Goal: Find specific page/section: Find specific page/section

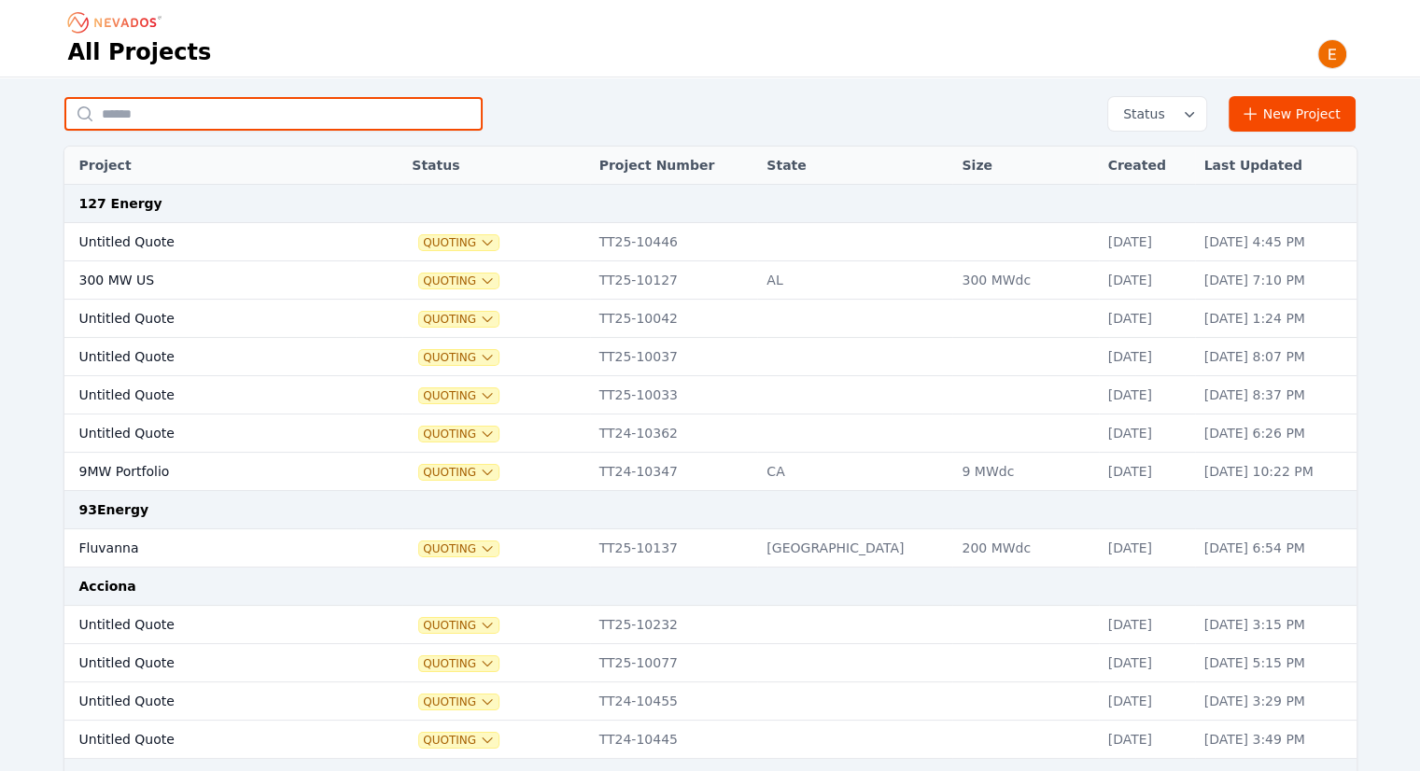
drag, startPoint x: 277, startPoint y: 101, endPoint x: 299, endPoint y: 99, distance: 21.6
click at [277, 101] on input "text" at bounding box center [273, 114] width 418 height 34
type input "******"
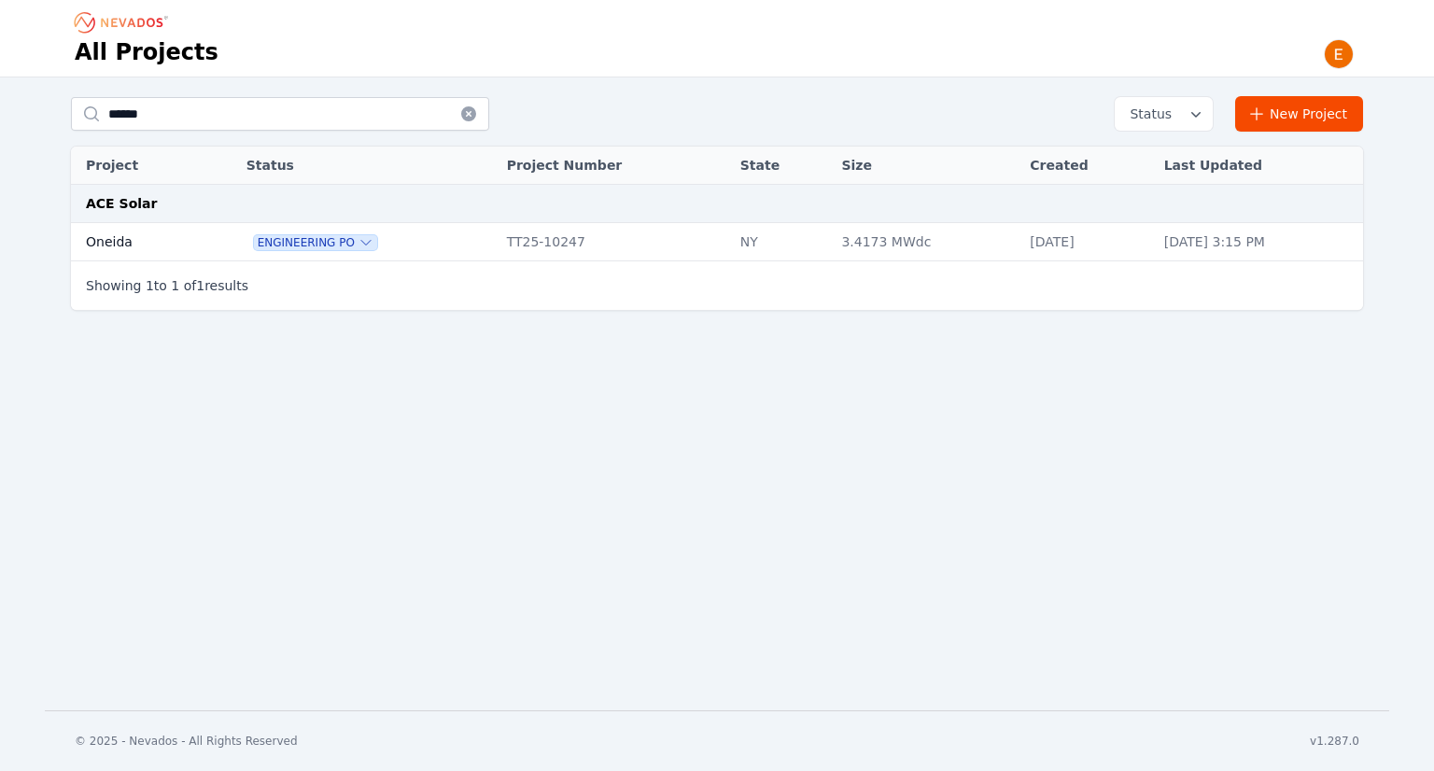
click at [175, 248] on td "Oneida" at bounding box center [137, 242] width 133 height 38
click at [123, 235] on td "Oneida" at bounding box center [137, 242] width 133 height 38
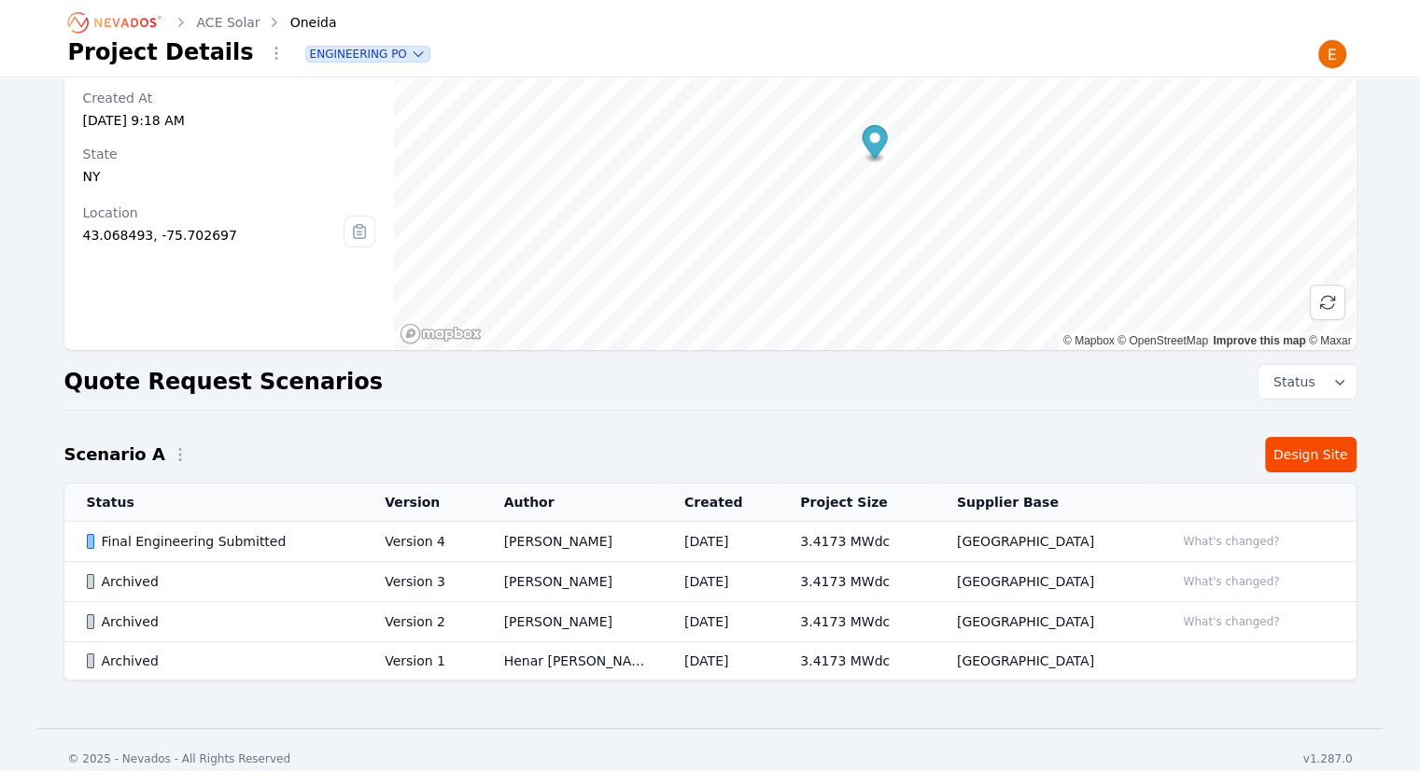
scroll to position [135, 0]
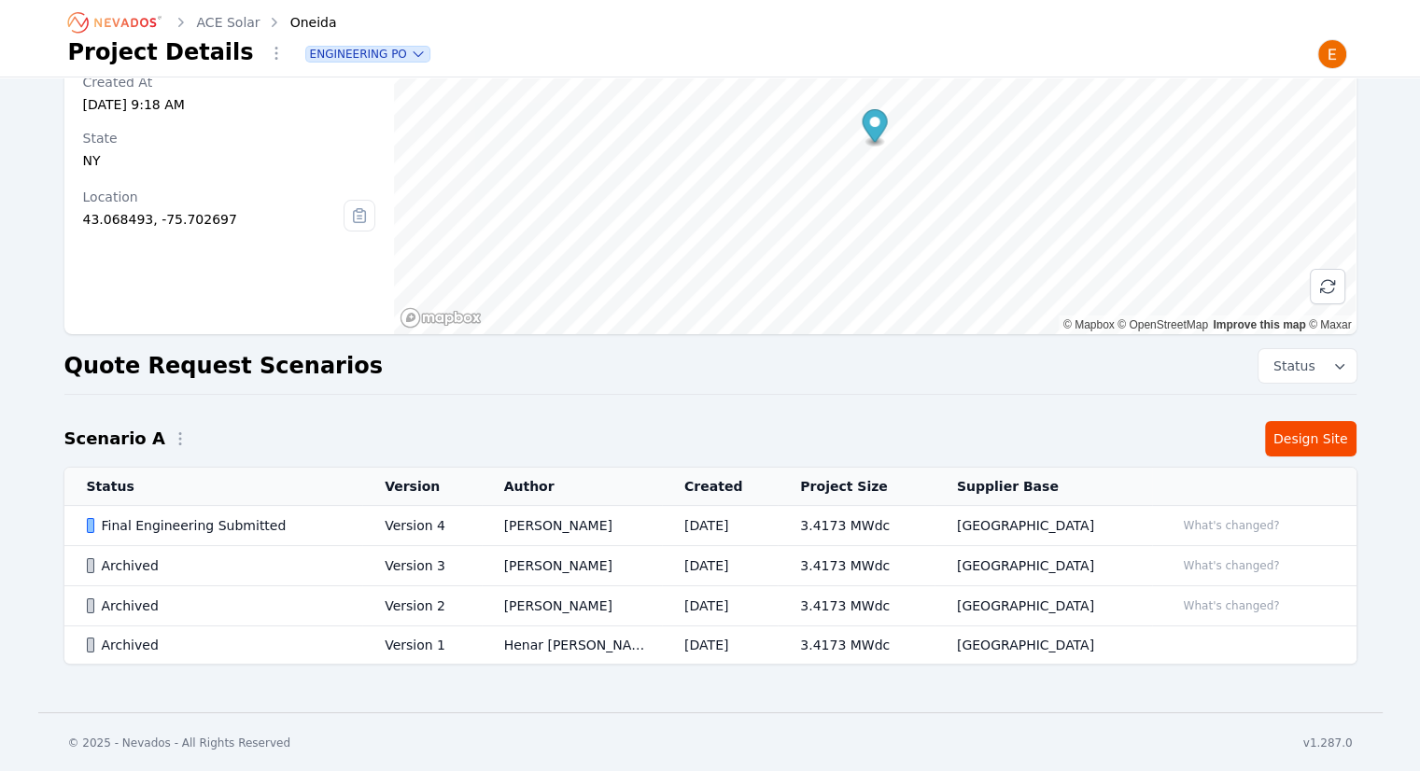
click at [530, 528] on td "[PERSON_NAME]" at bounding box center [572, 526] width 180 height 40
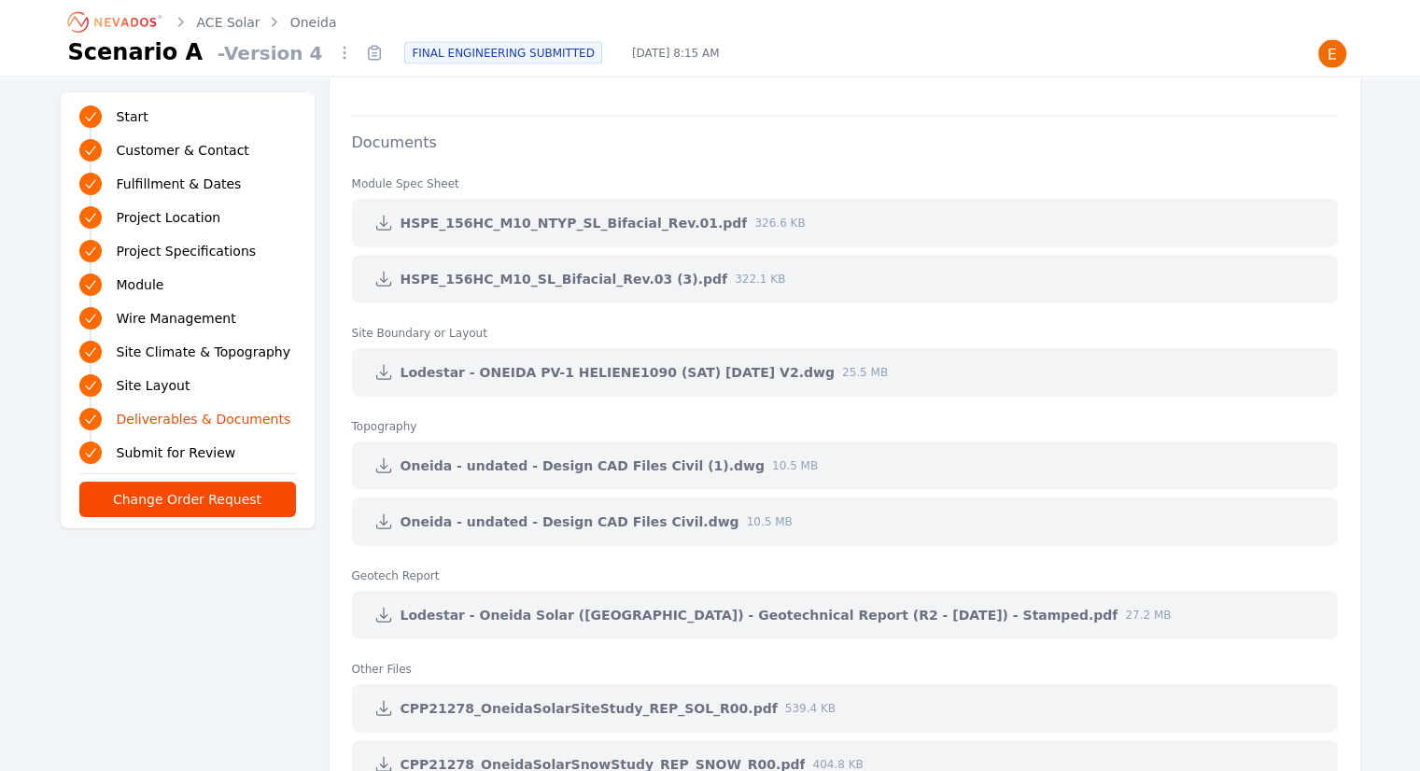
scroll to position [4735, 0]
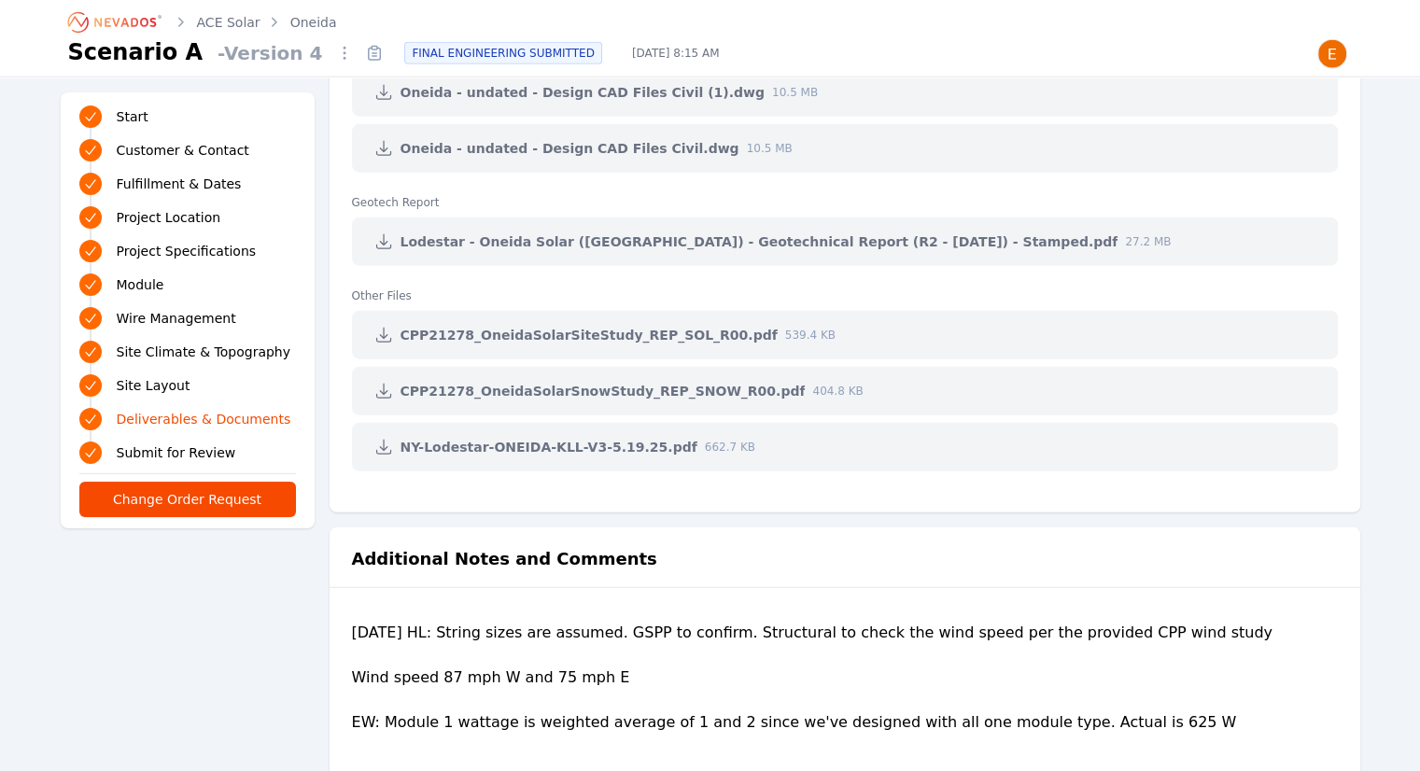
drag, startPoint x: 66, startPoint y: 31, endPoint x: 109, endPoint y: 38, distance: 43.6
click at [66, 31] on icon "Breadcrumb" at bounding box center [115, 22] width 103 height 30
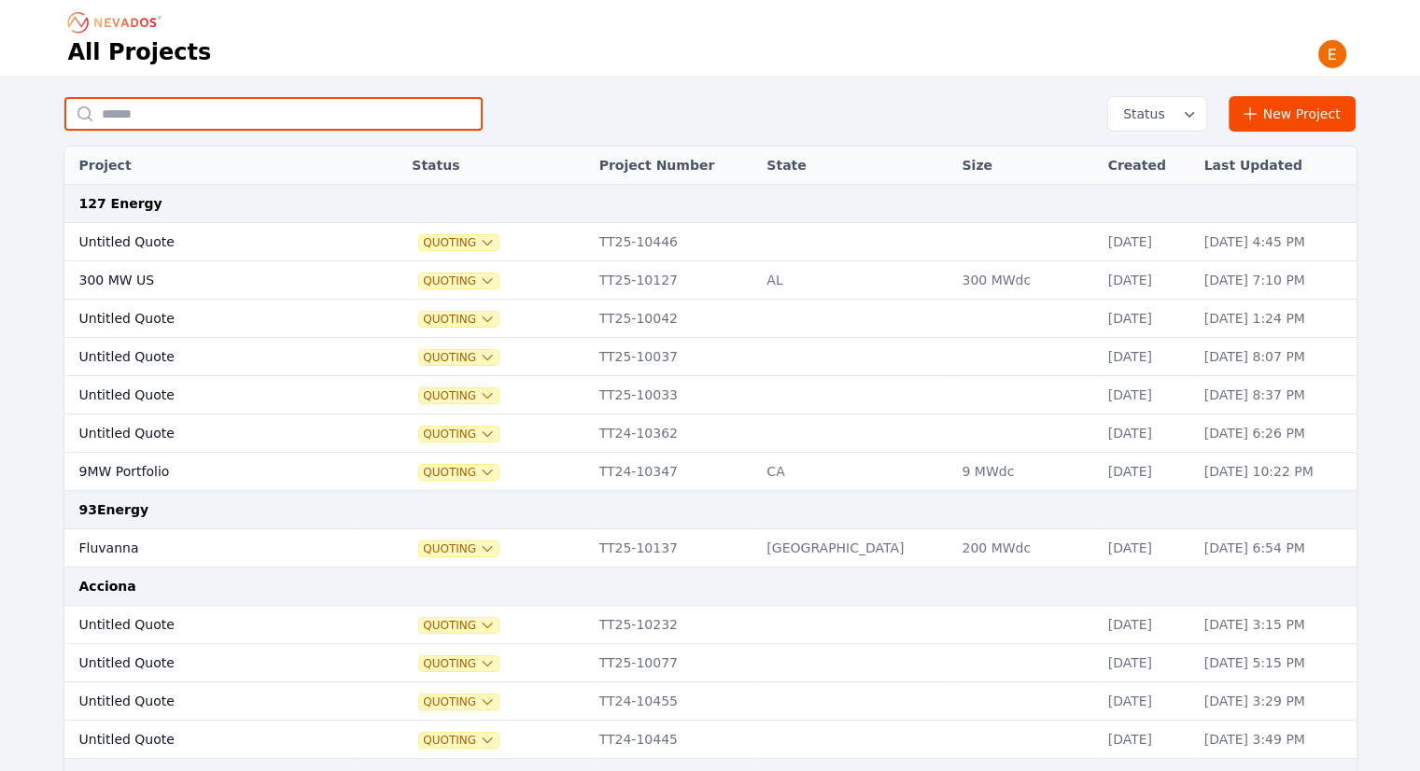
drag, startPoint x: 194, startPoint y: 116, endPoint x: 218, endPoint y: 61, distance: 60.2
click at [194, 116] on input "text" at bounding box center [273, 114] width 418 height 34
type input "**********"
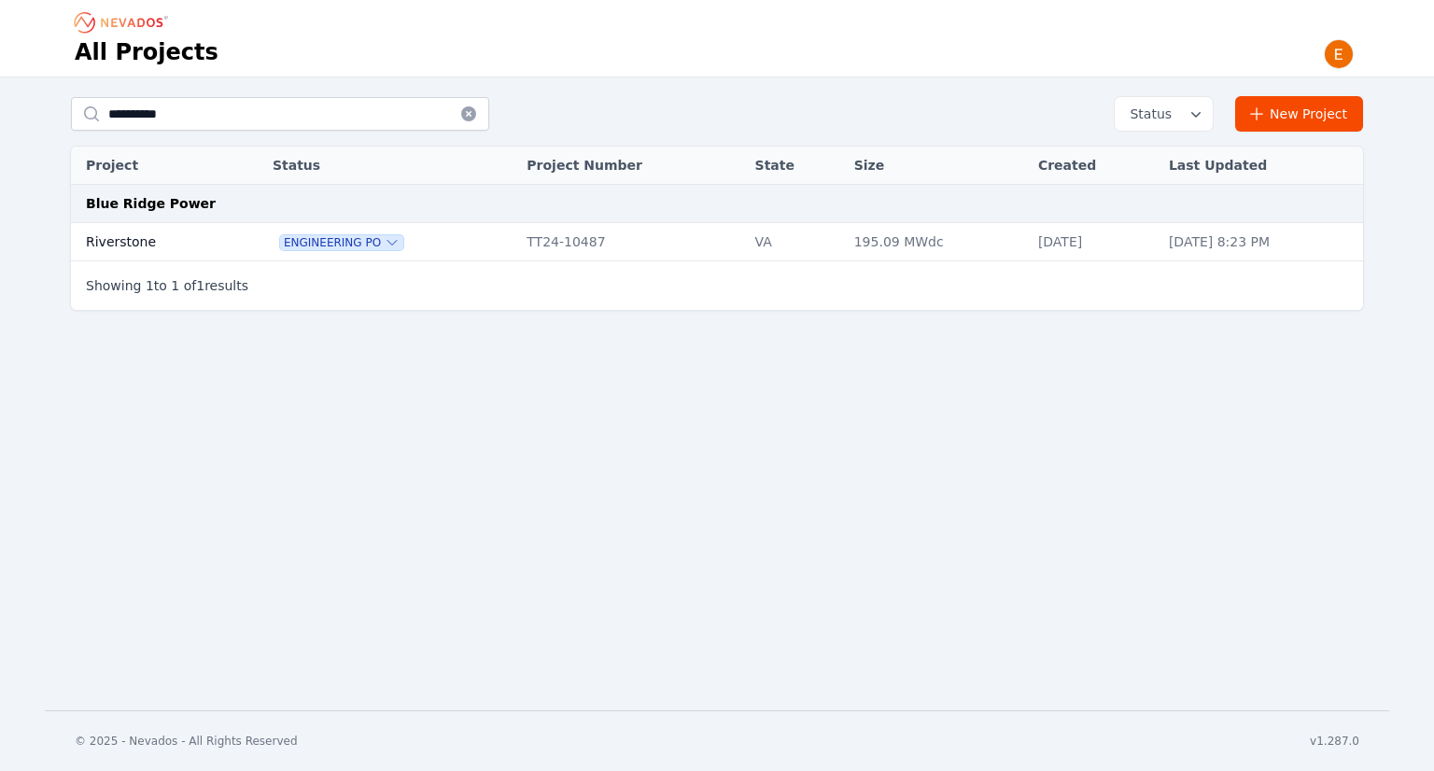
click at [164, 235] on td "Riverstone" at bounding box center [151, 242] width 161 height 38
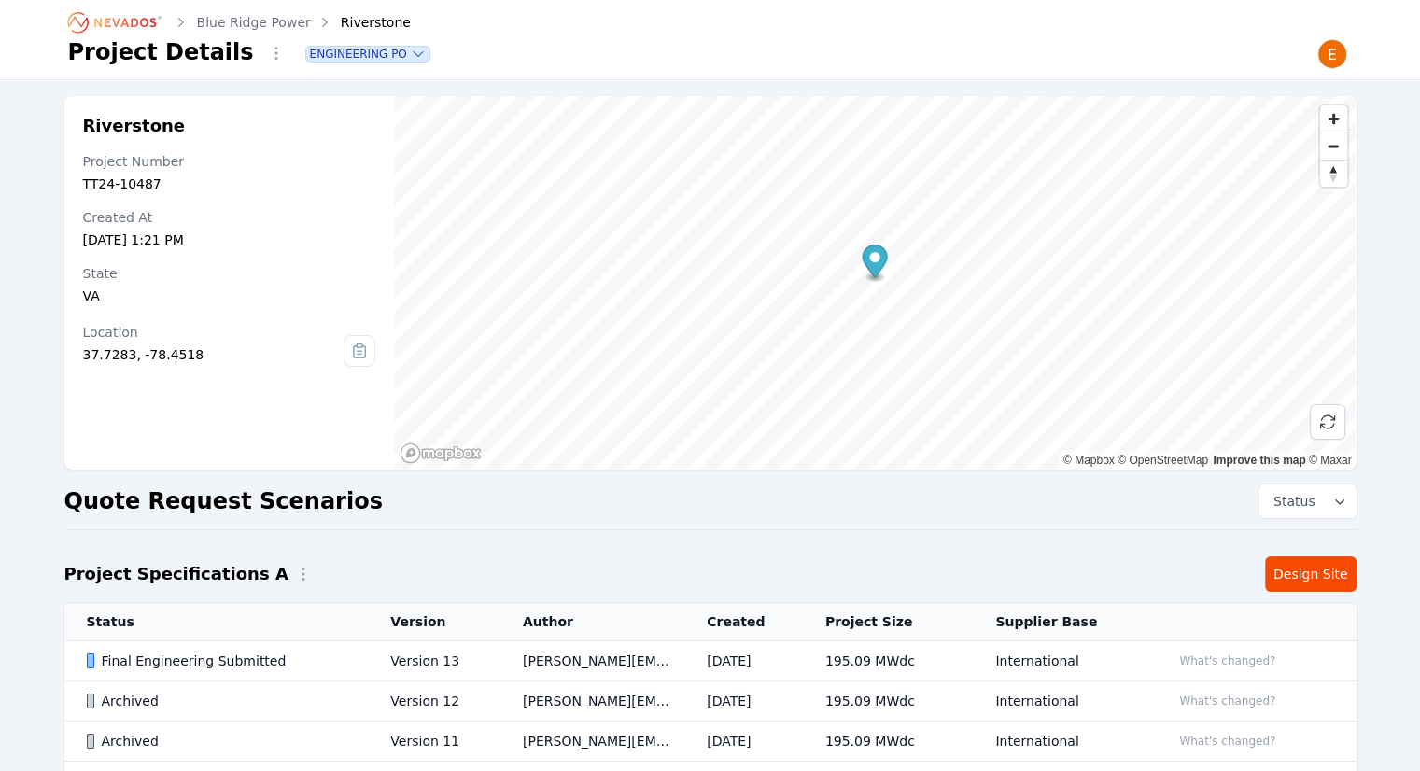
click at [448, 665] on td "Version 13" at bounding box center [434, 661] width 133 height 40
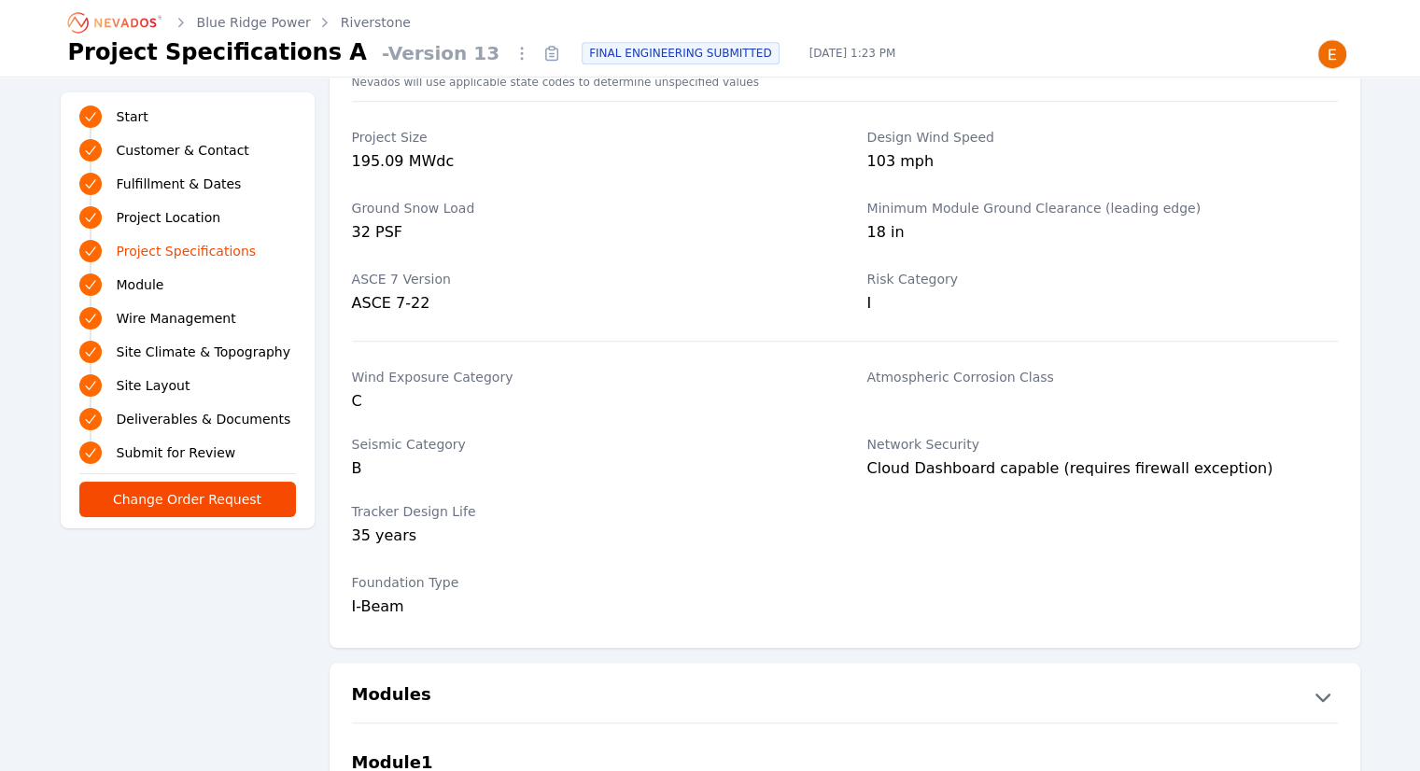
scroll to position [1307, 0]
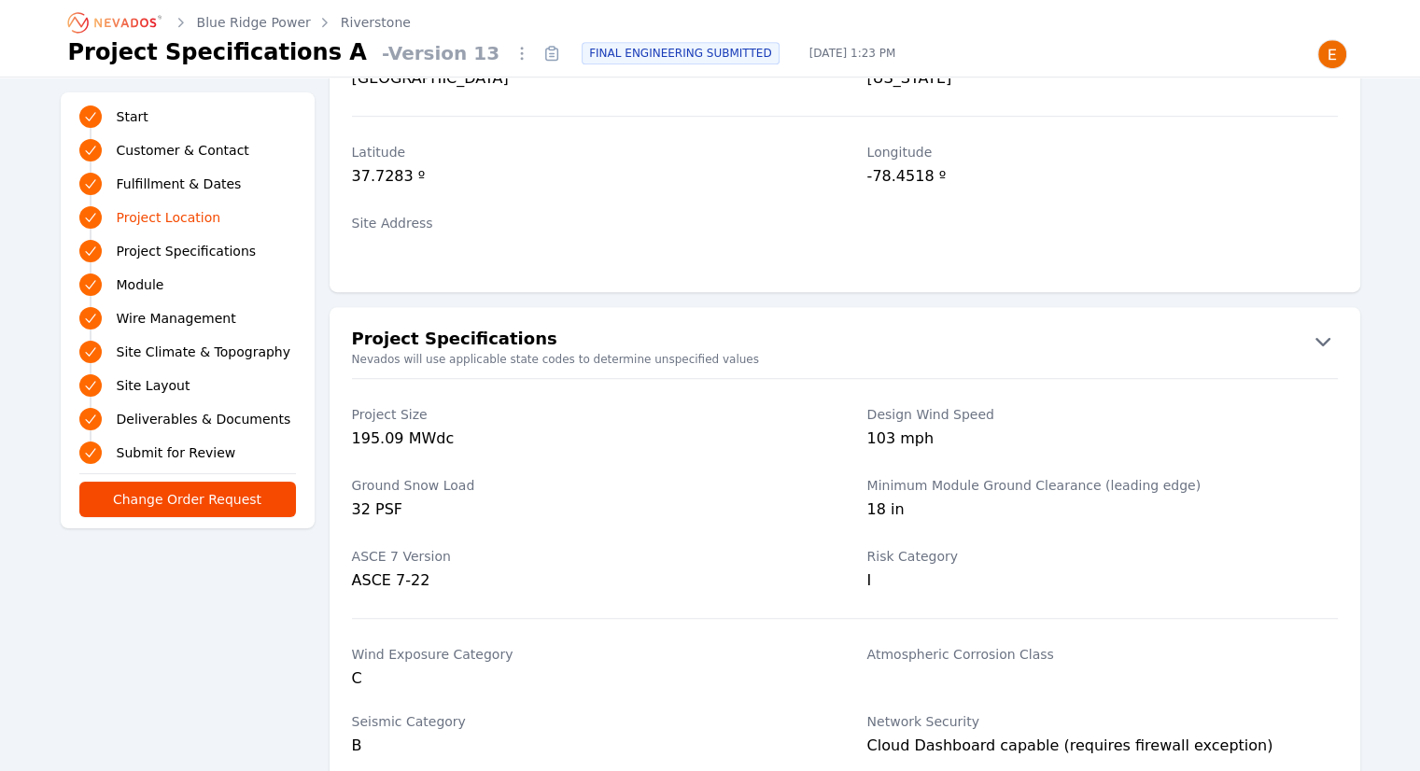
drag, startPoint x: 1058, startPoint y: 418, endPoint x: 1046, endPoint y: 371, distance: 49.1
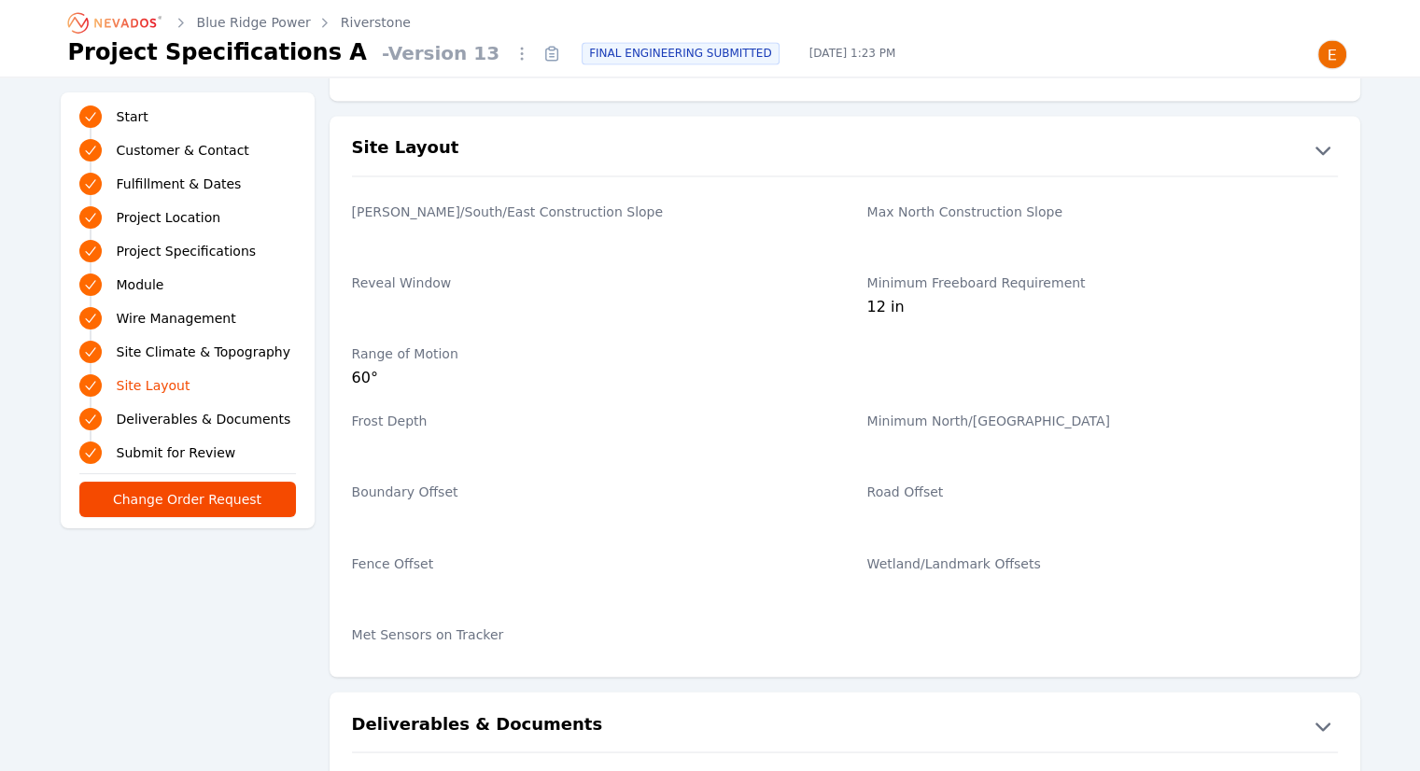
scroll to position [3302, 0]
